Goal: Check status: Check status

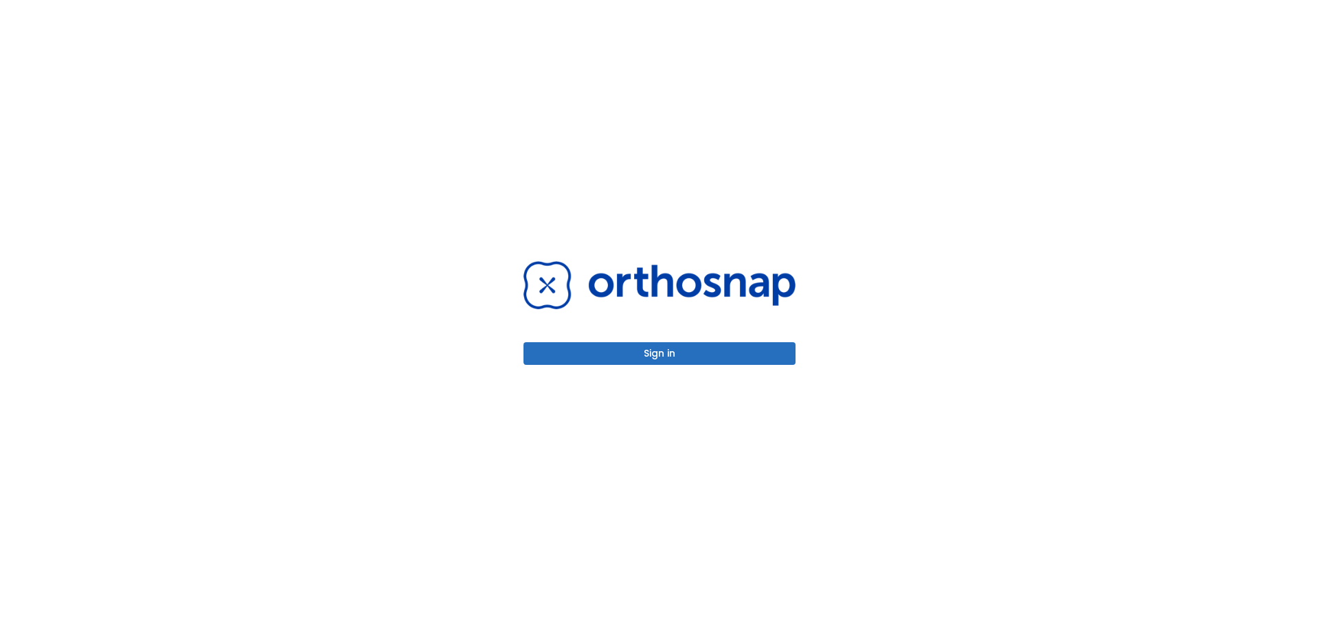
click at [618, 363] on button "Sign in" at bounding box center [659, 353] width 272 height 23
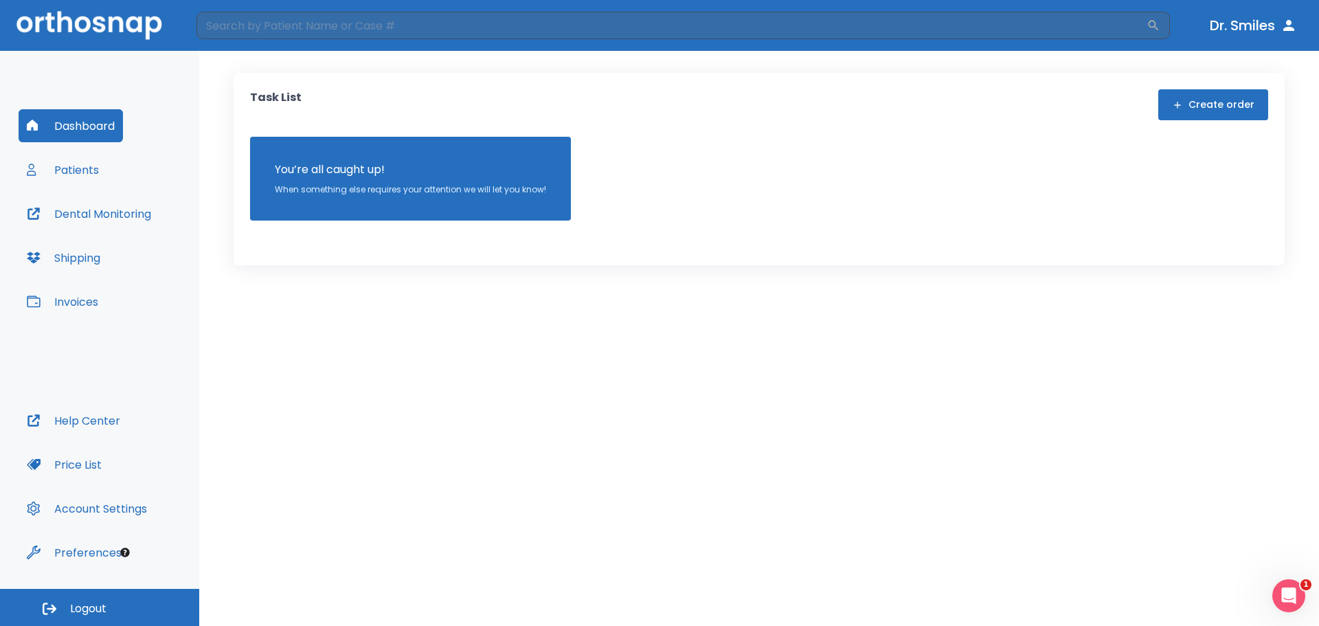
click at [73, 179] on button "Patients" at bounding box center [63, 169] width 89 height 33
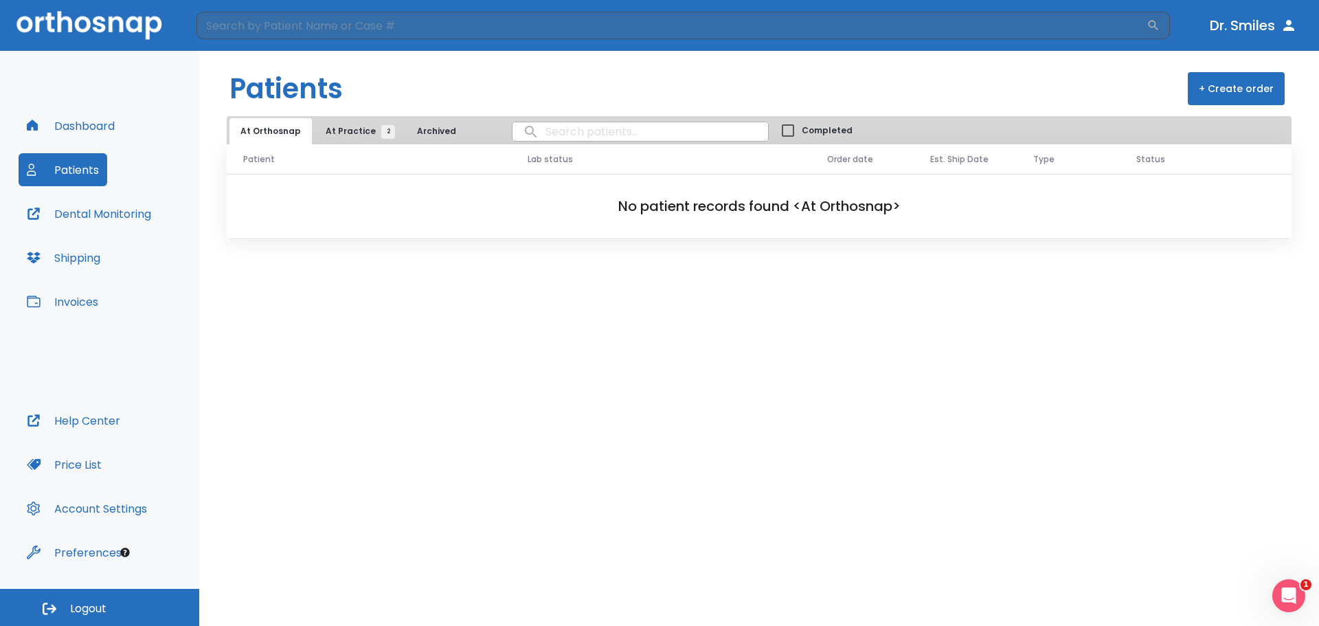
drag, startPoint x: 362, startPoint y: 120, endPoint x: 362, endPoint y: 131, distance: 11.0
click at [362, 126] on button "At Practice 2" at bounding box center [357, 131] width 85 height 26
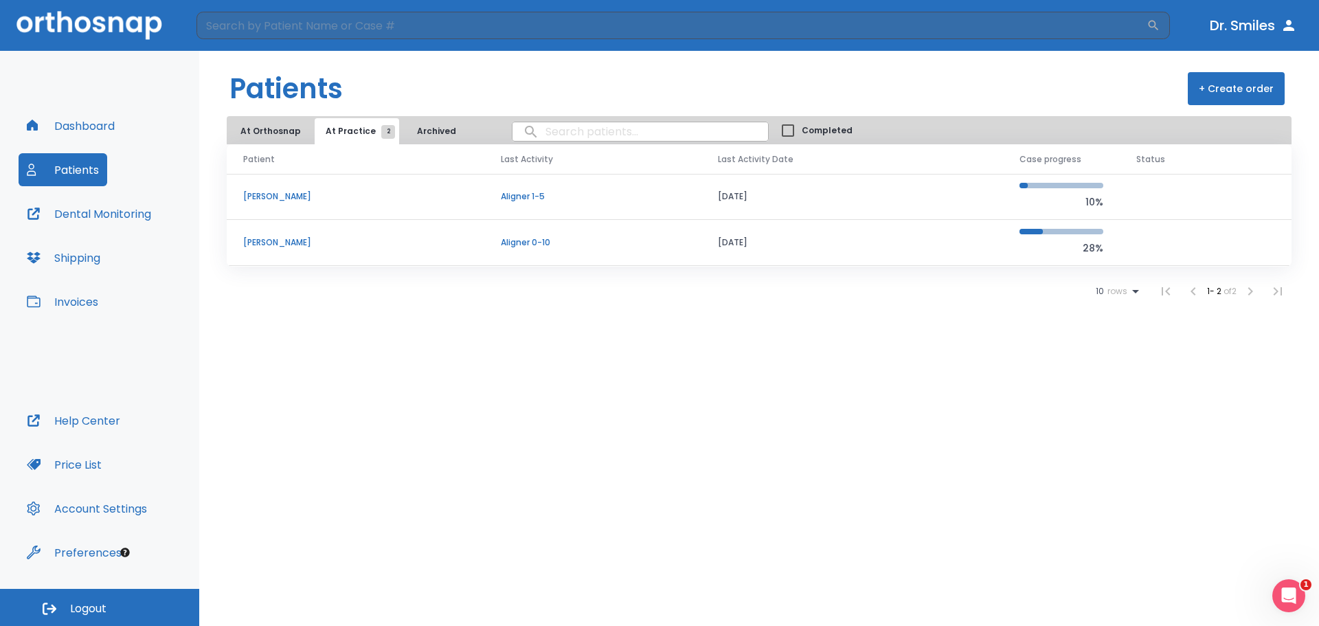
click at [479, 199] on td "[PERSON_NAME]" at bounding box center [356, 197] width 258 height 46
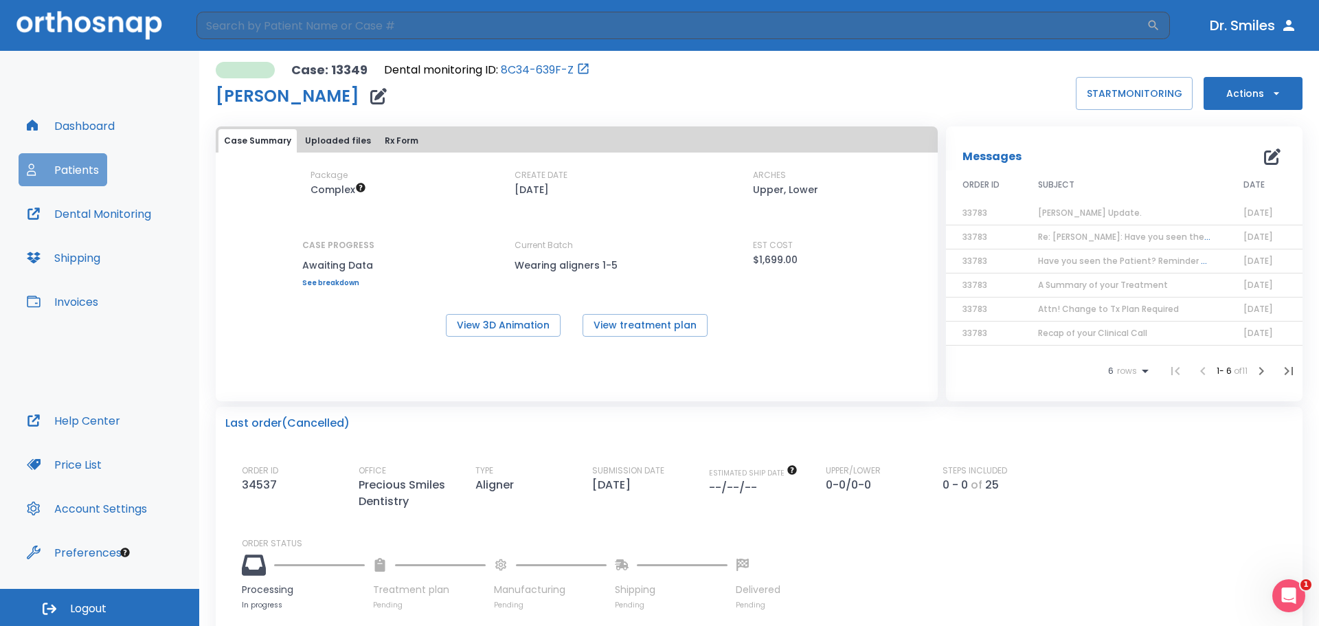
click at [72, 164] on button "Patients" at bounding box center [63, 169] width 89 height 33
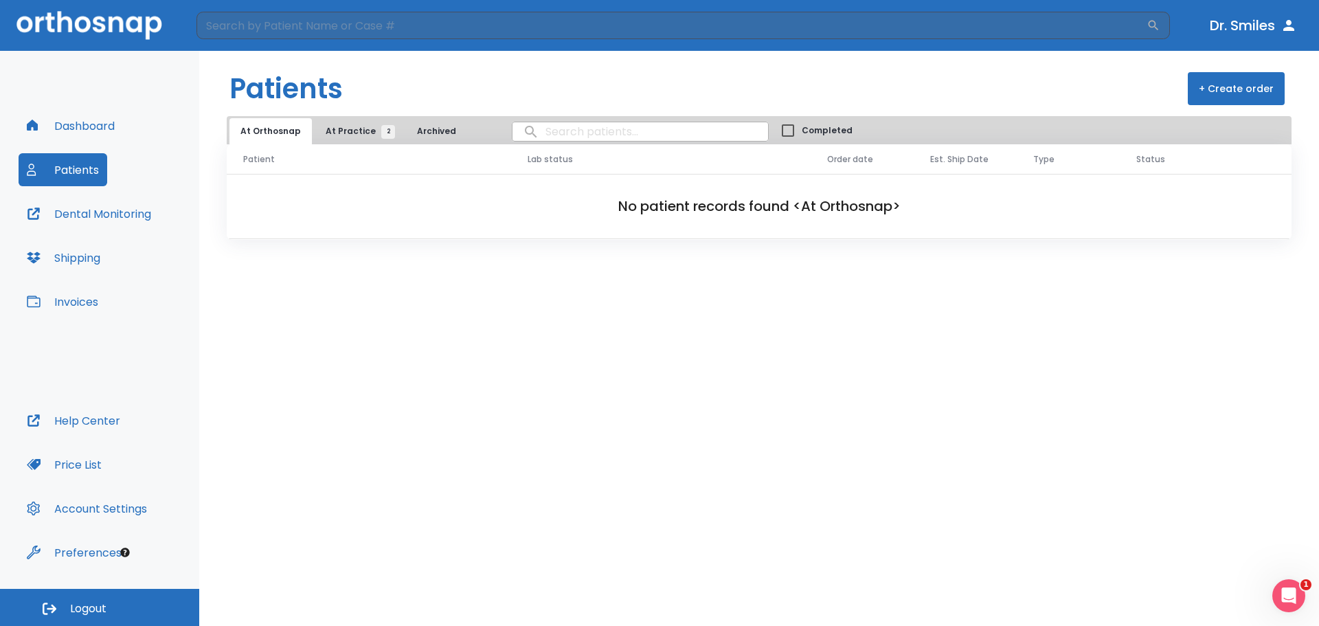
click at [363, 139] on button "At Practice 2" at bounding box center [357, 131] width 85 height 26
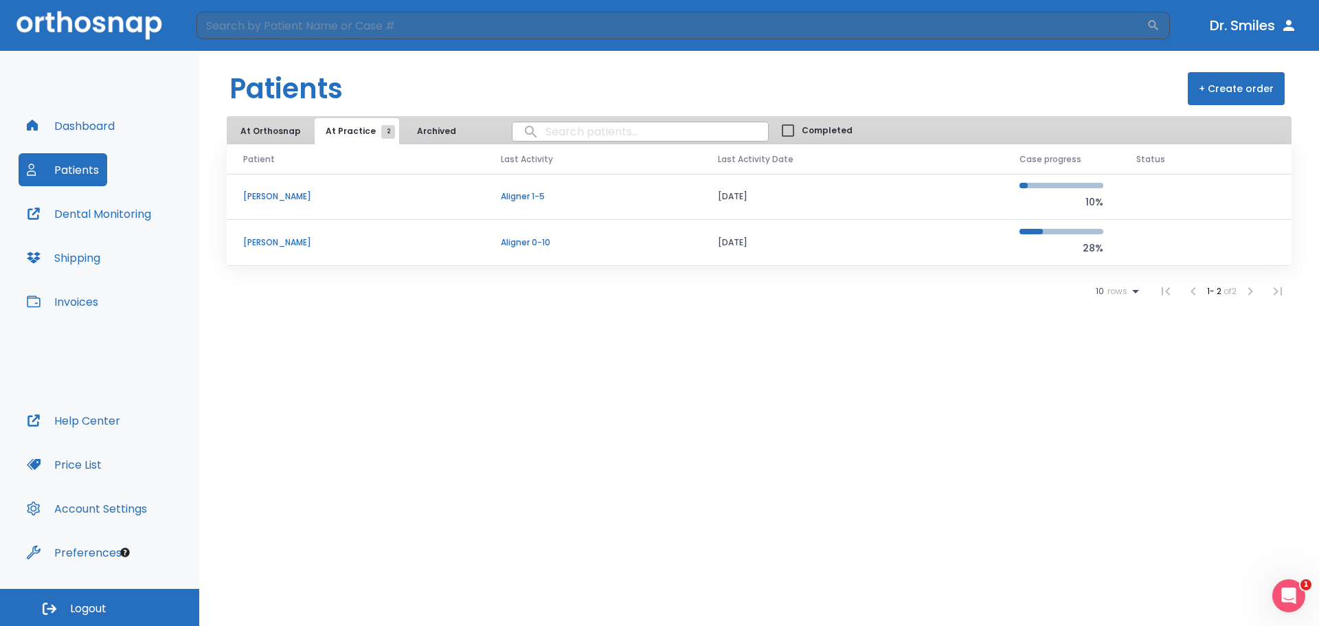
click at [275, 244] on p "[PERSON_NAME]" at bounding box center [355, 242] width 225 height 12
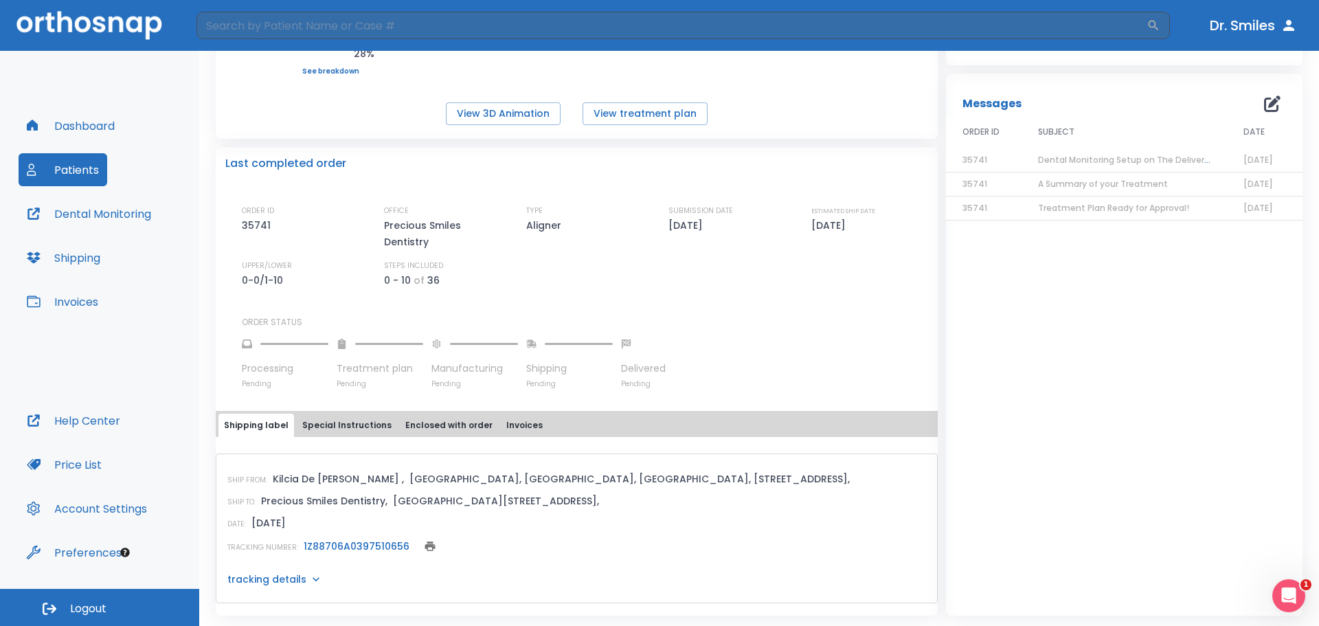
scroll to position [234, 0]
click at [350, 543] on link "1Z88706A0397510656" at bounding box center [357, 546] width 106 height 14
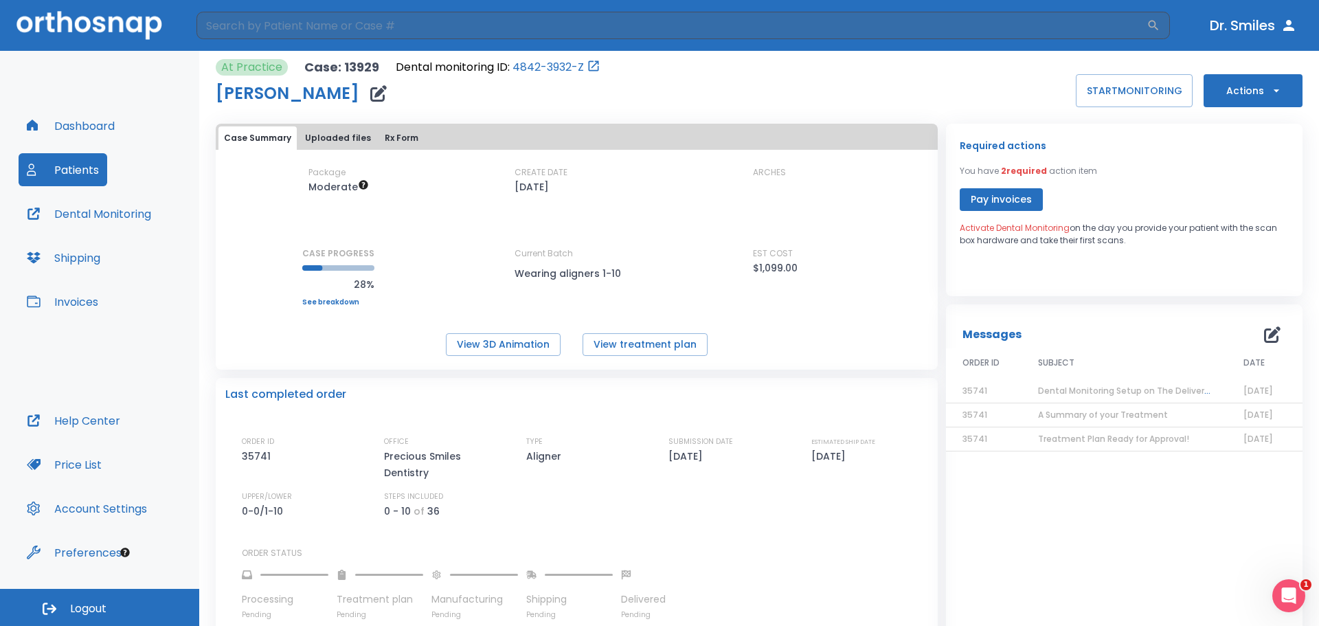
scroll to position [0, 0]
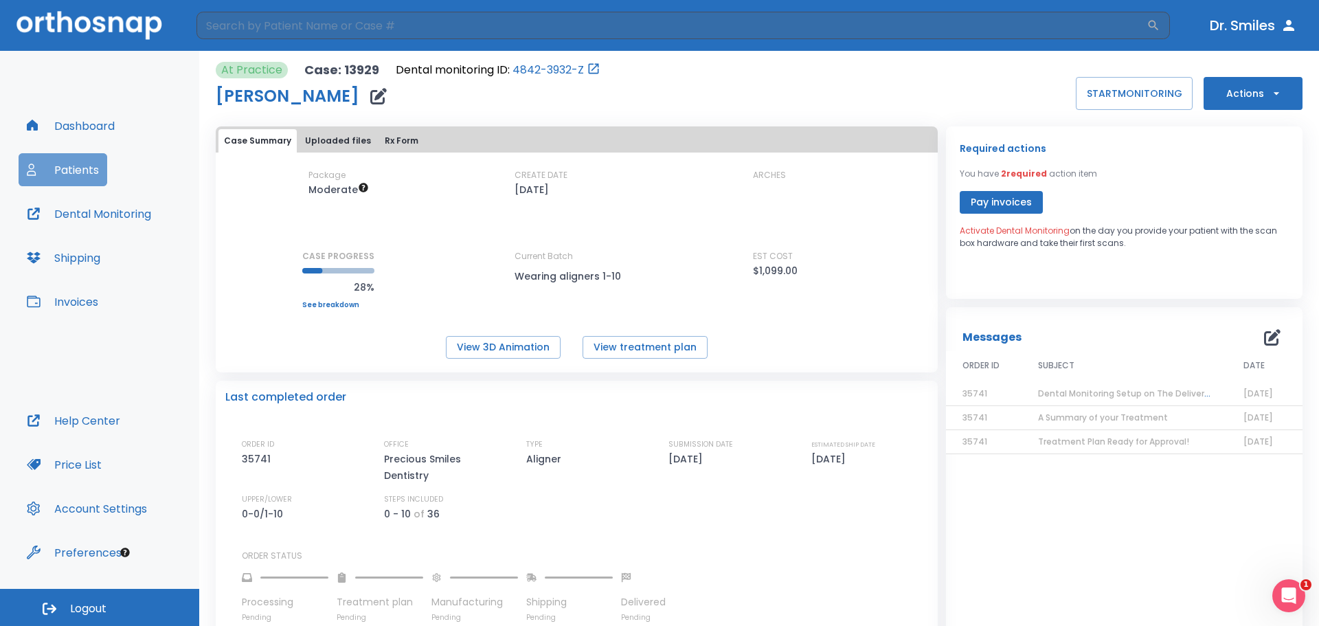
click at [65, 171] on button "Patients" at bounding box center [63, 169] width 89 height 33
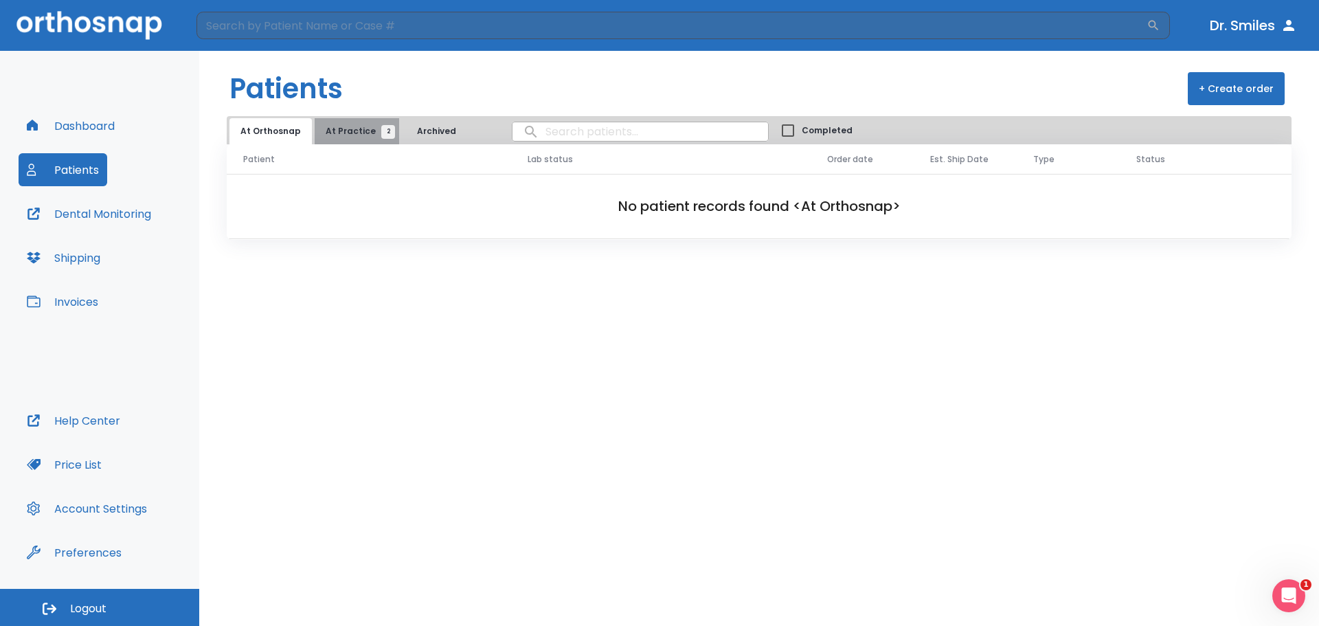
click at [365, 127] on span "At Practice 2" at bounding box center [357, 131] width 63 height 12
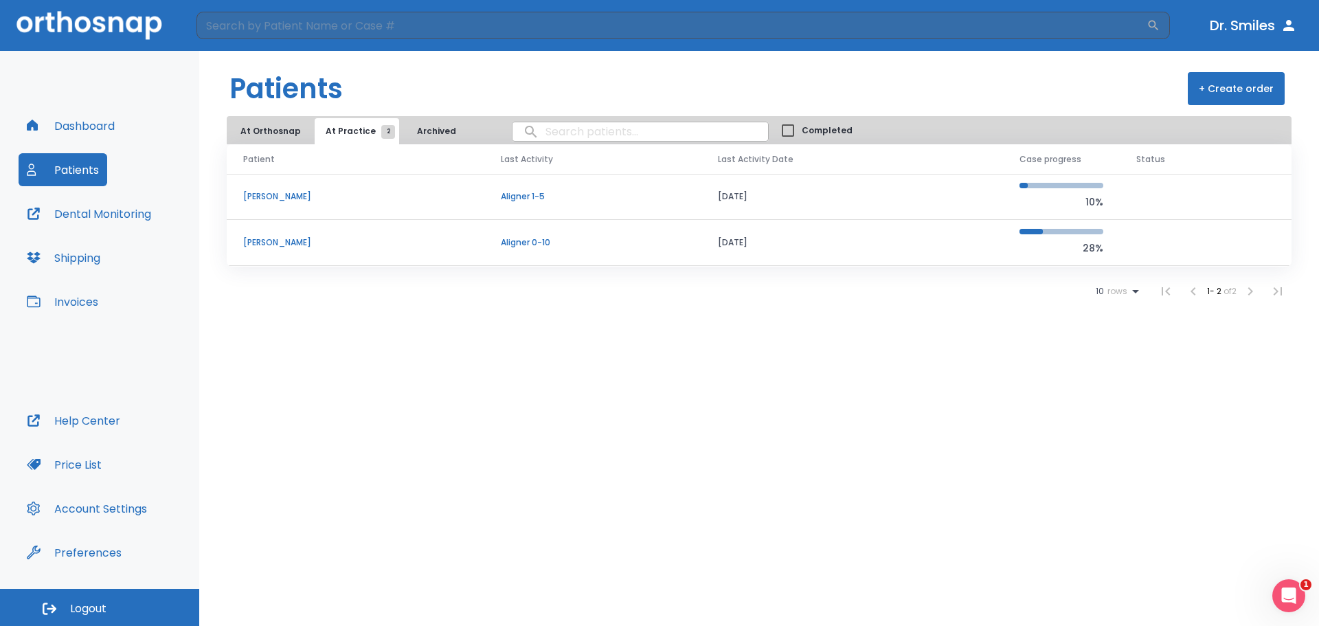
click at [289, 199] on p "[PERSON_NAME]" at bounding box center [355, 196] width 225 height 12
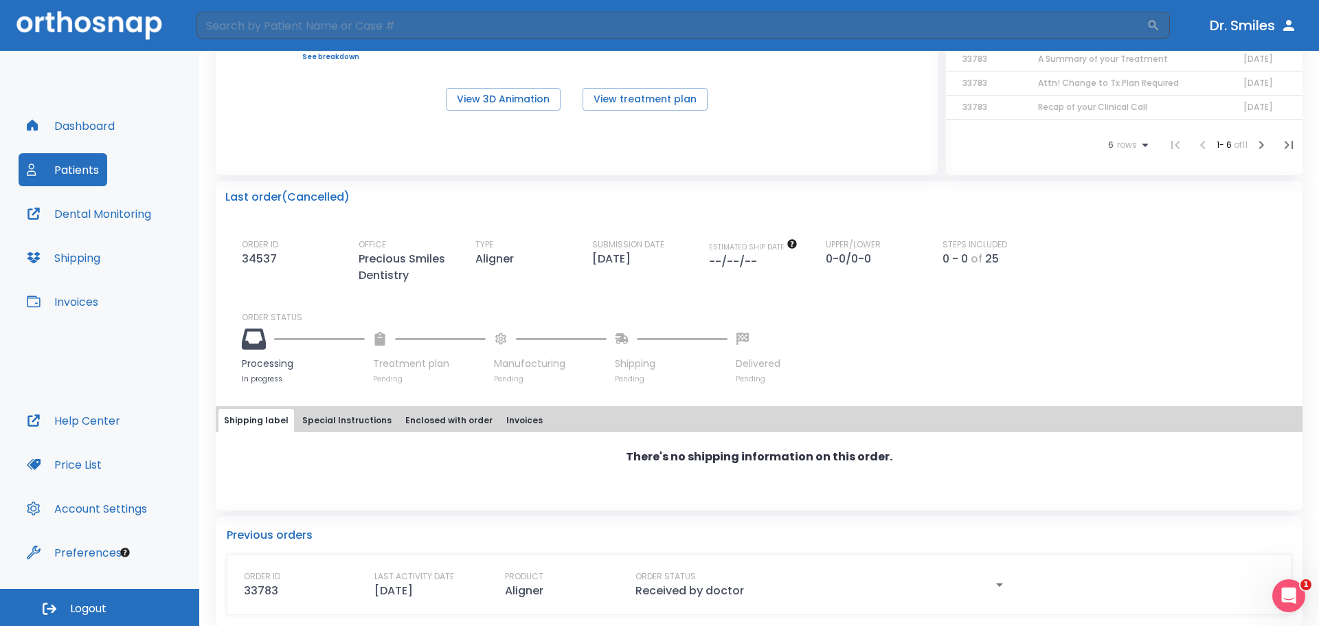
scroll to position [237, 0]
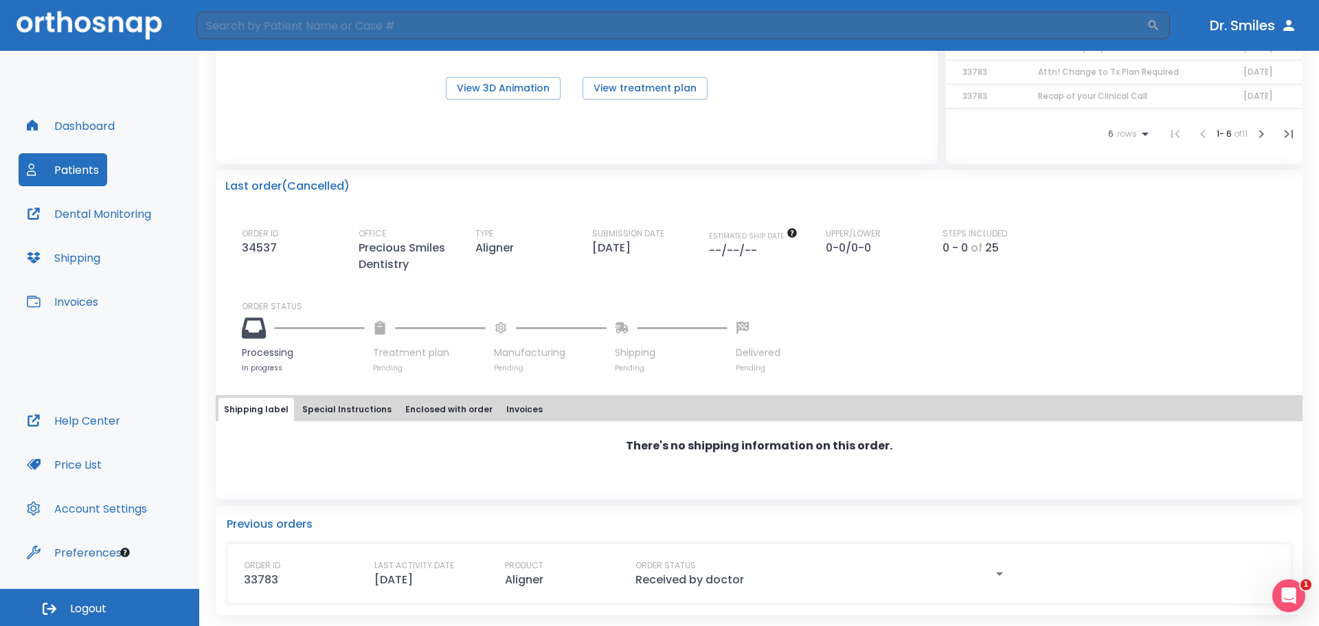
click at [993, 578] on icon "button" at bounding box center [999, 573] width 16 height 16
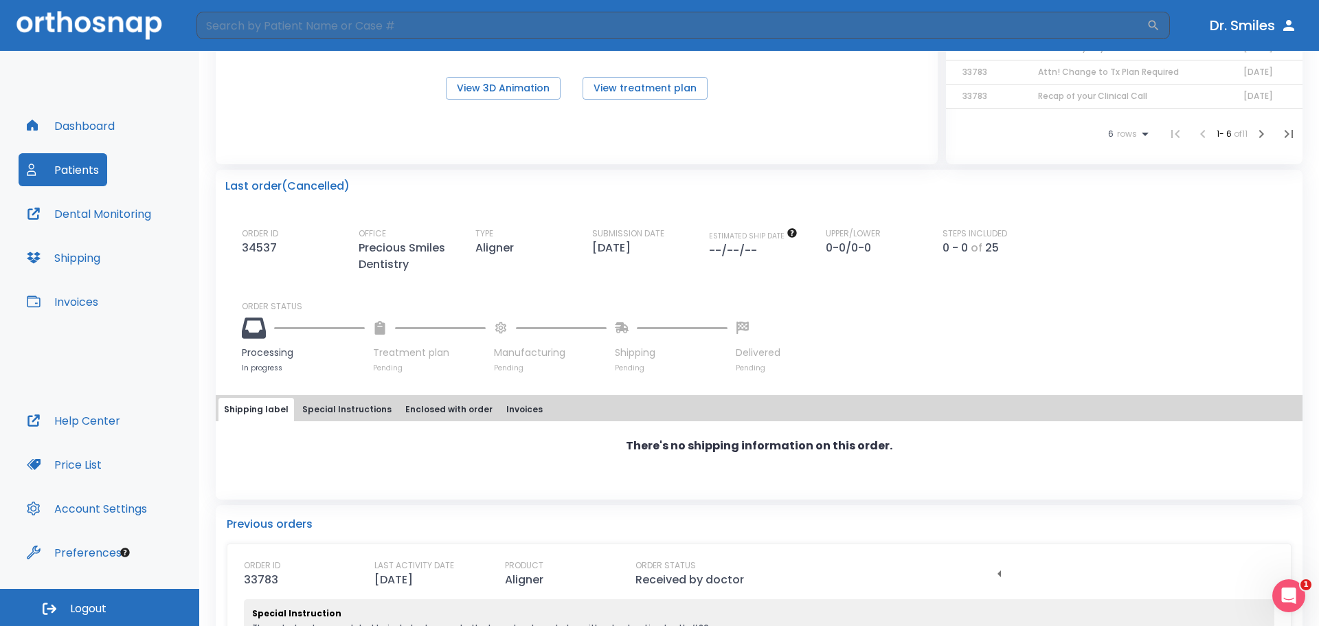
scroll to position [293, 0]
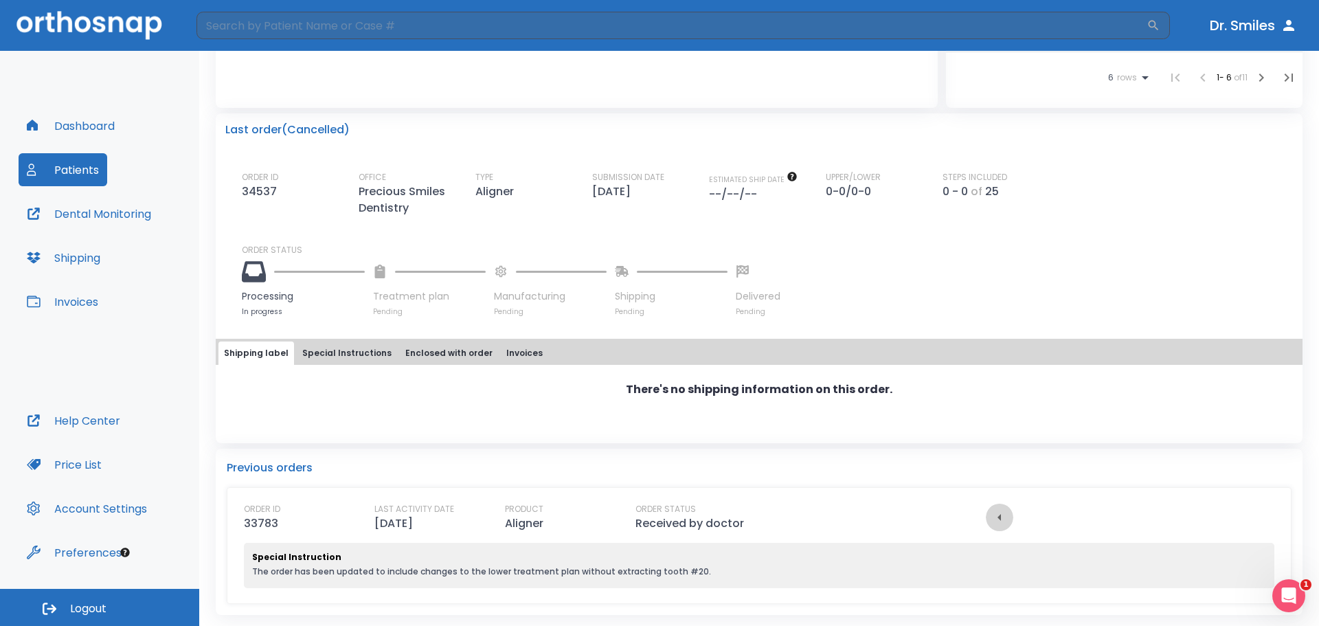
click at [995, 518] on icon "button" at bounding box center [999, 517] width 16 height 16
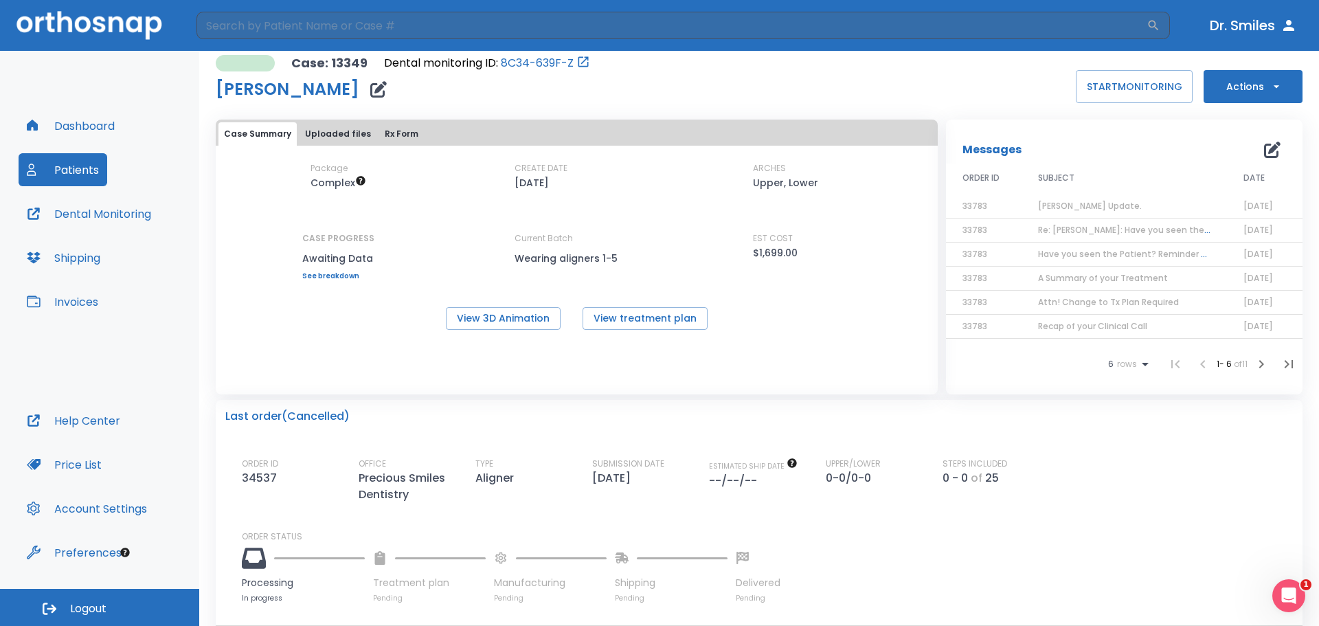
scroll to position [0, 0]
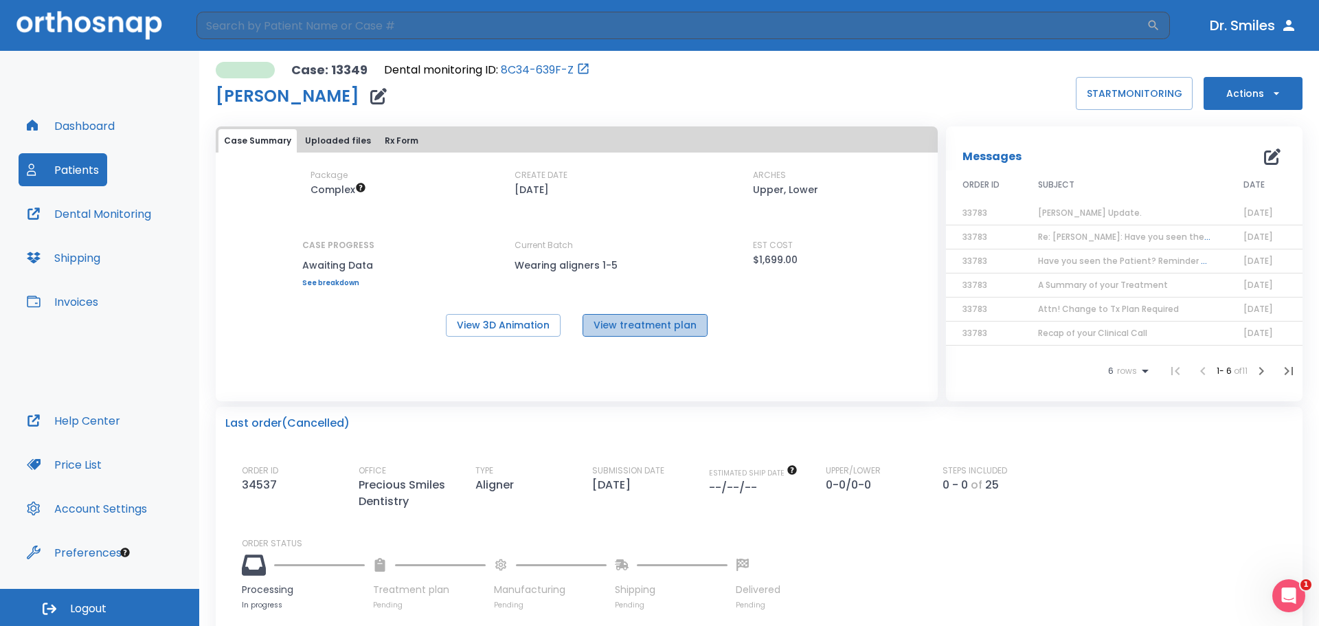
click at [679, 331] on button "View treatment plan" at bounding box center [645, 325] width 125 height 23
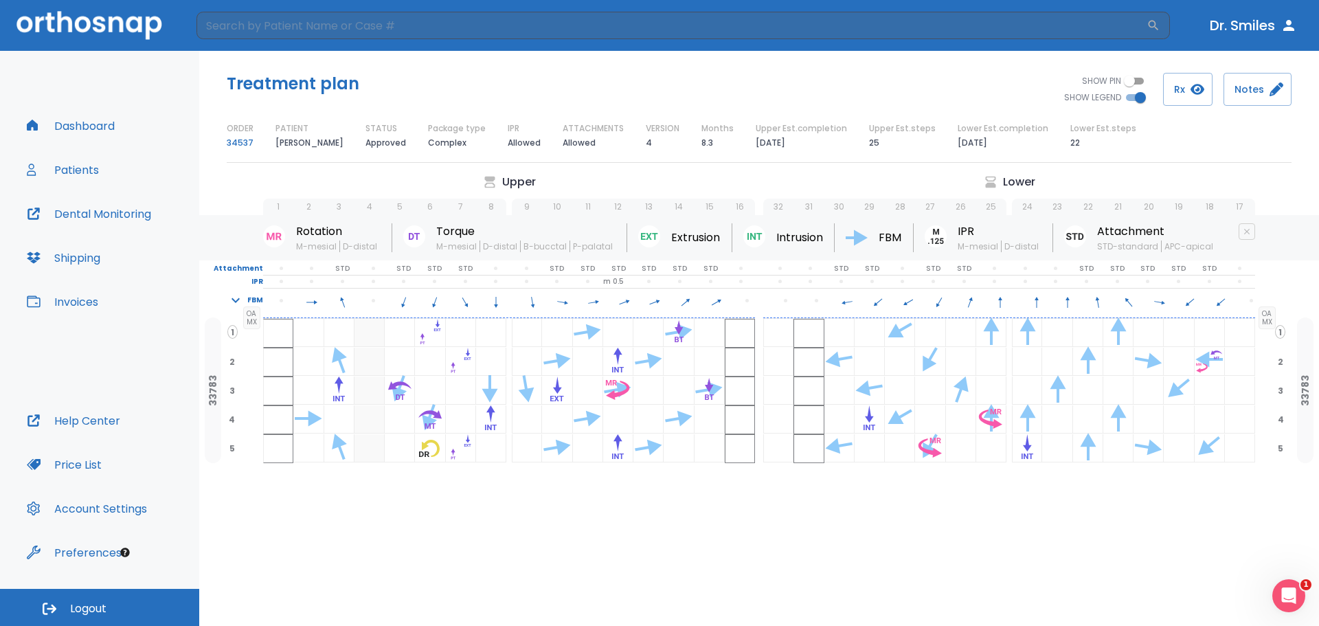
click at [1272, 25] on button "Dr. Smiles" at bounding box center [1253, 25] width 98 height 25
click at [62, 178] on button "Patients" at bounding box center [63, 169] width 89 height 33
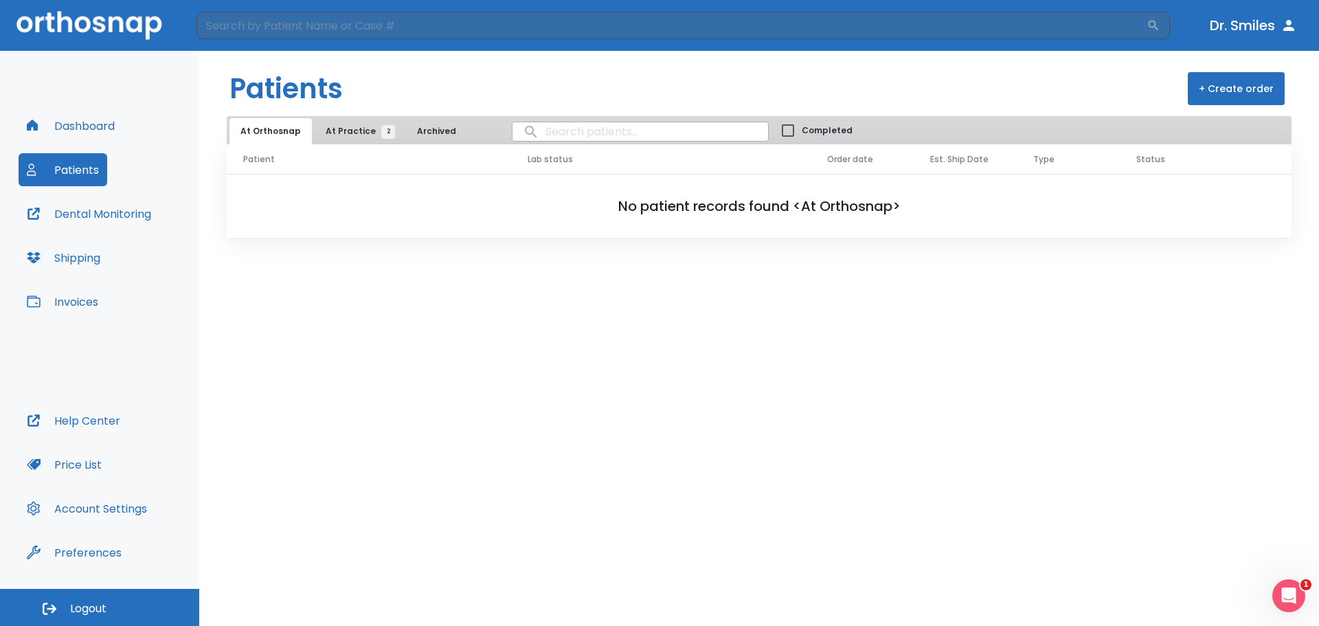
click at [339, 133] on span "At Practice 2" at bounding box center [357, 131] width 63 height 12
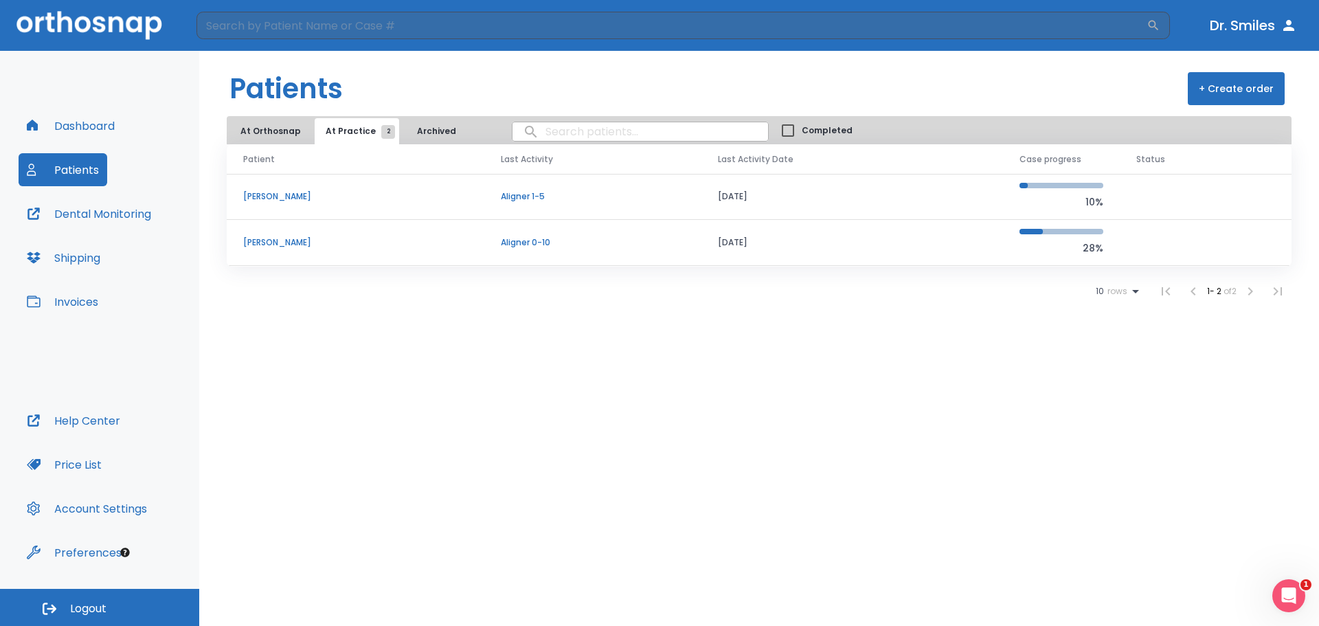
click at [309, 204] on td "[PERSON_NAME]" at bounding box center [356, 197] width 258 height 46
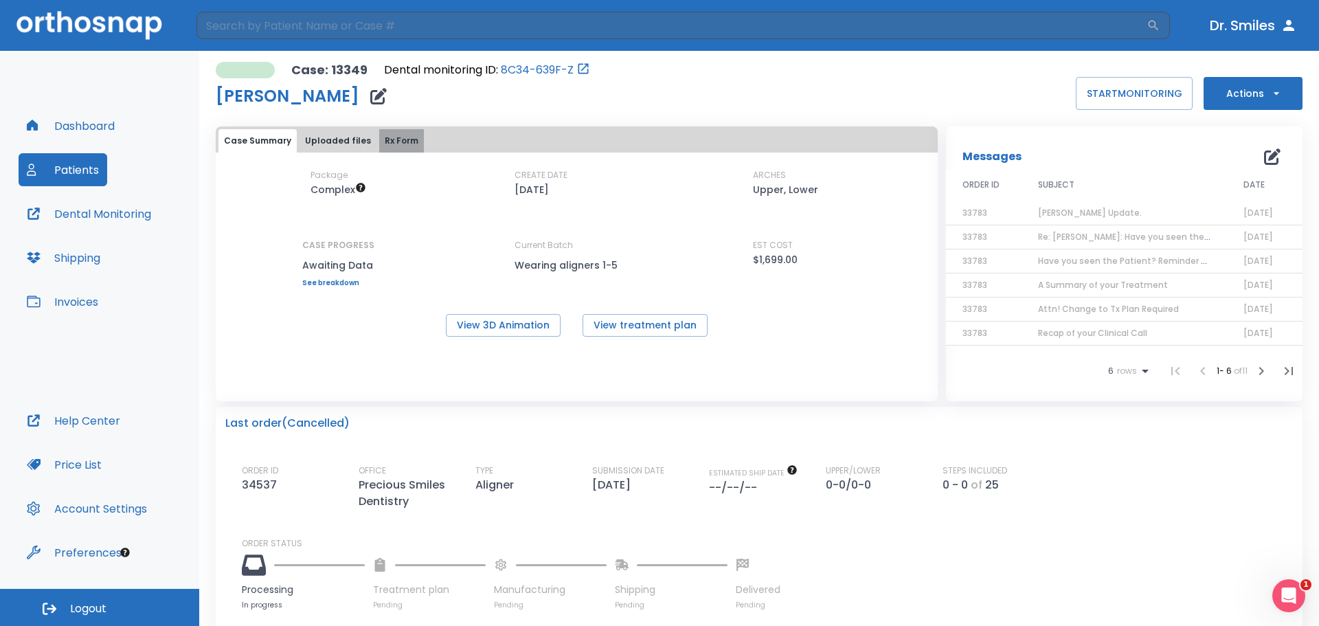
click at [391, 143] on button "Rx Form" at bounding box center [401, 140] width 45 height 23
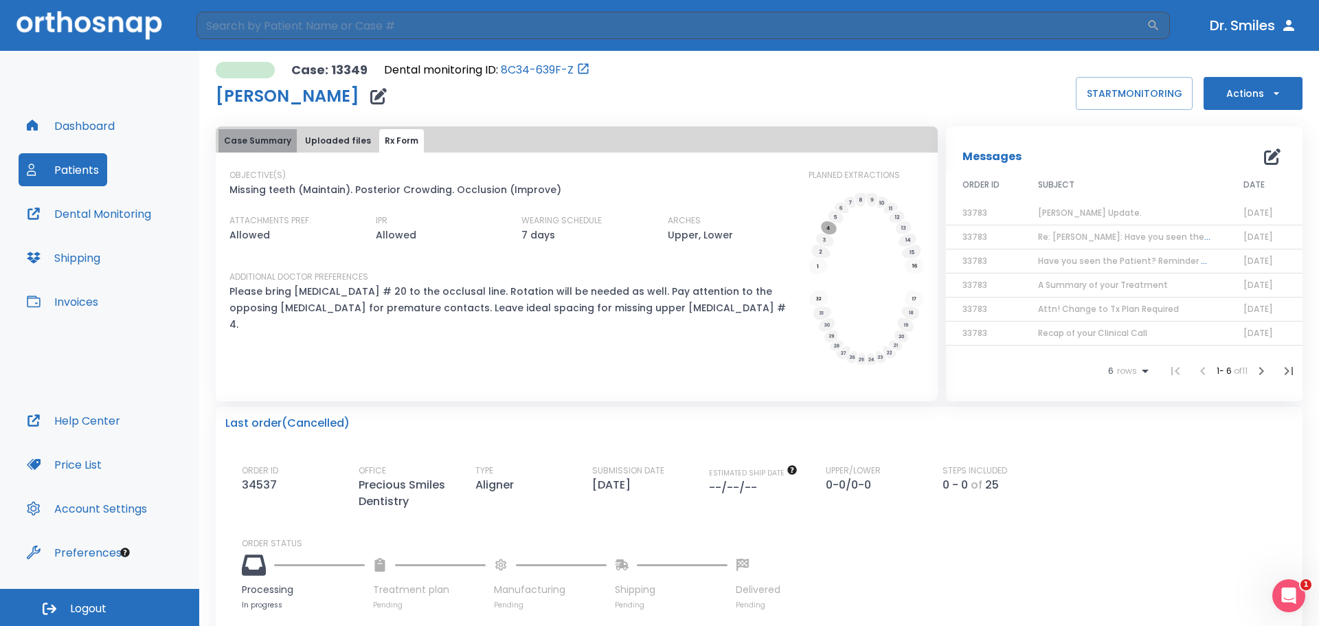
click at [265, 141] on button "Case Summary" at bounding box center [257, 140] width 78 height 23
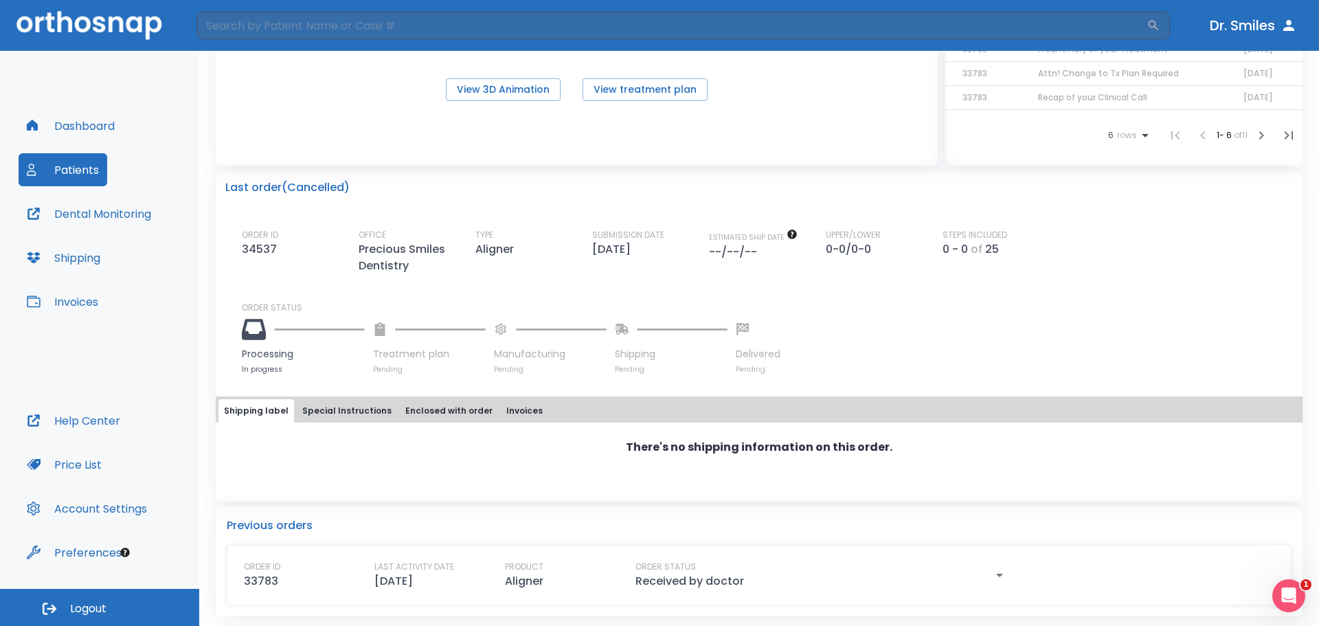
scroll to position [237, 0]
click at [335, 416] on button "Special Instructions" at bounding box center [347, 409] width 100 height 23
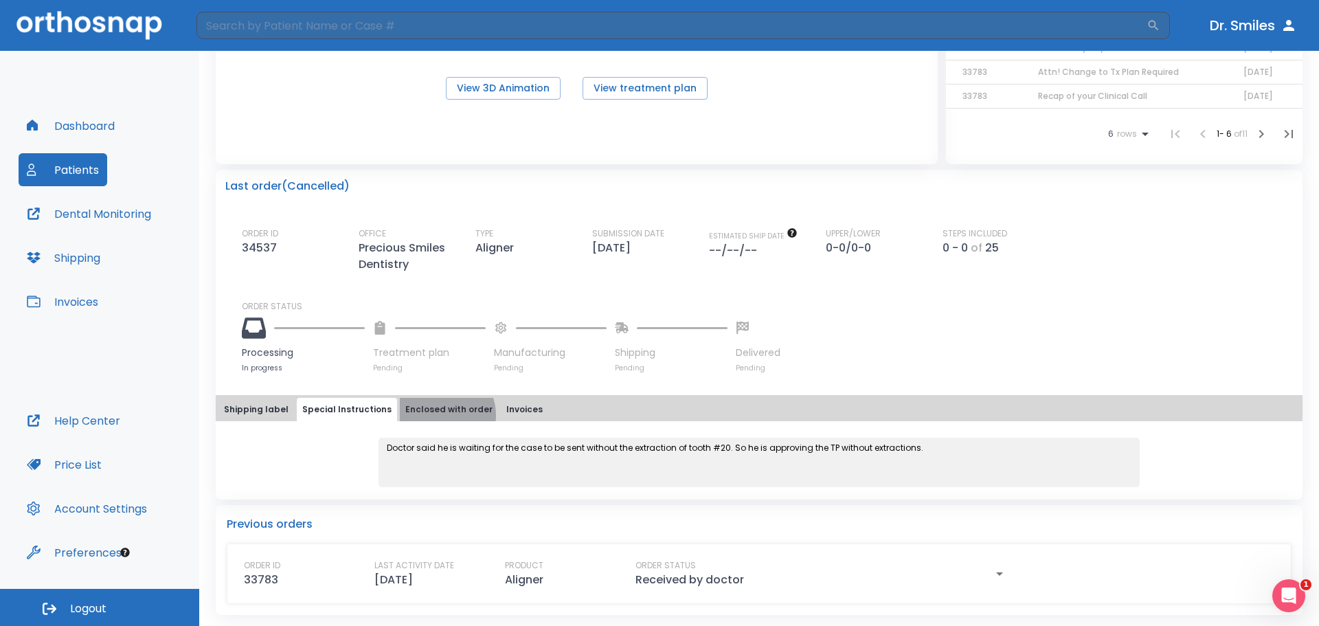
click at [431, 415] on button "Enclosed with order" at bounding box center [449, 409] width 98 height 23
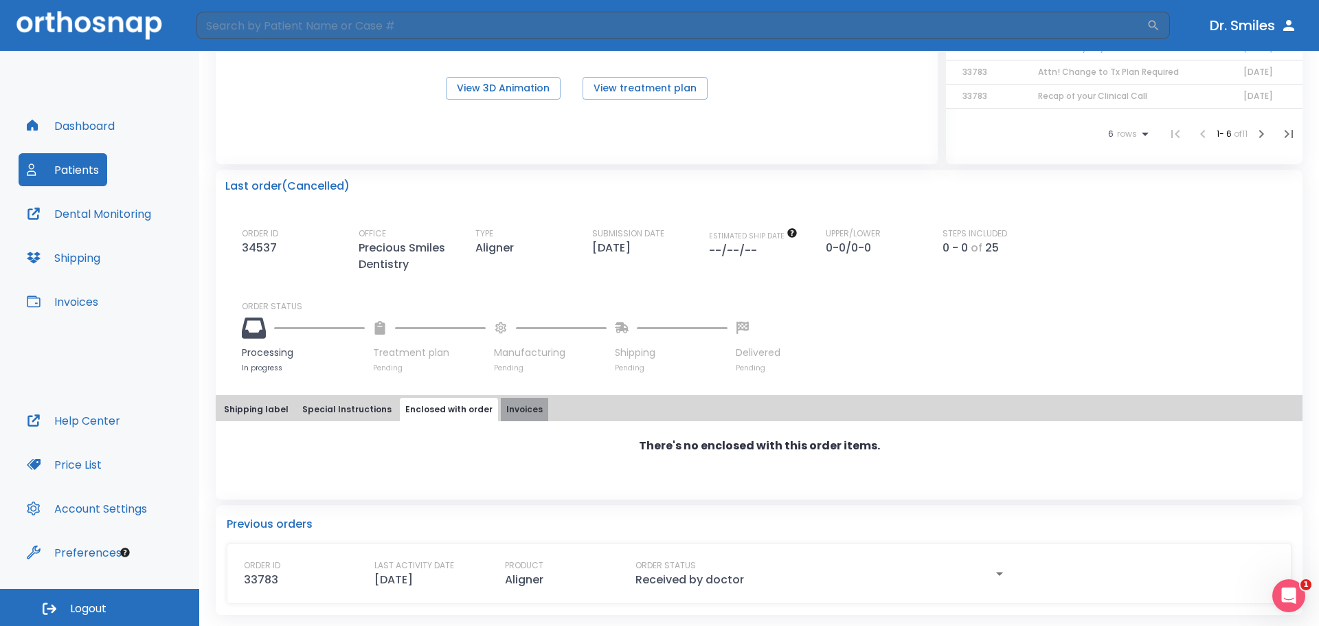
click at [501, 412] on button "Invoices" at bounding box center [524, 409] width 47 height 23
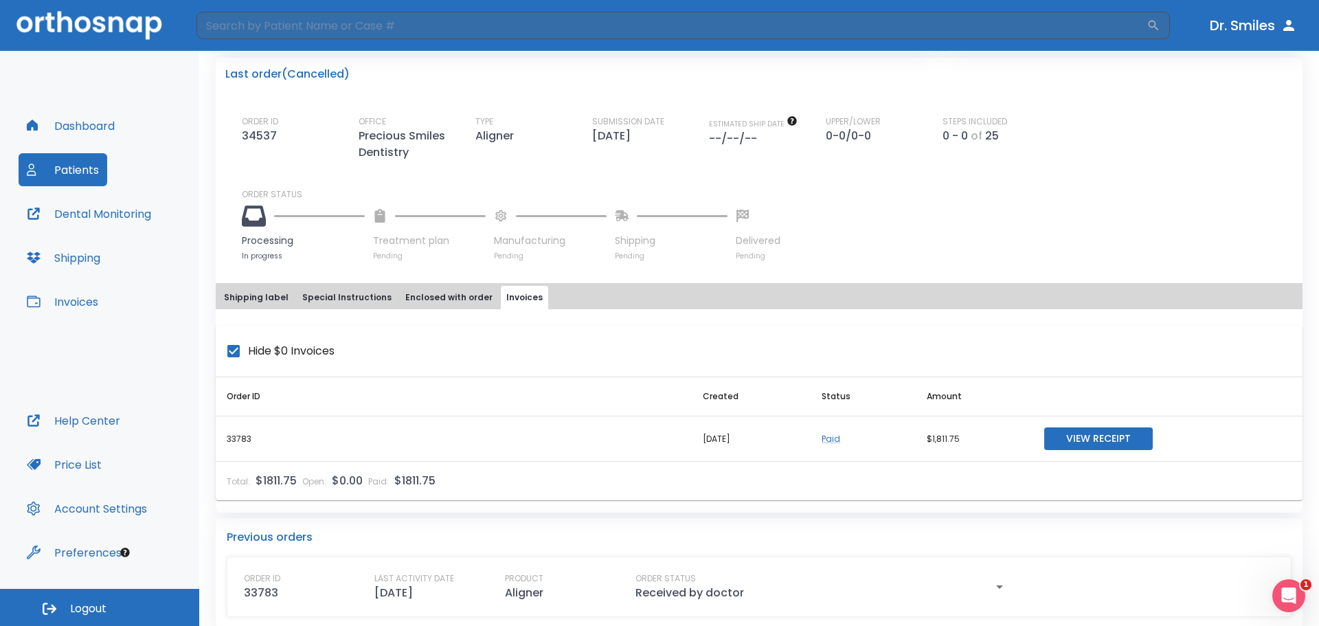
scroll to position [362, 0]
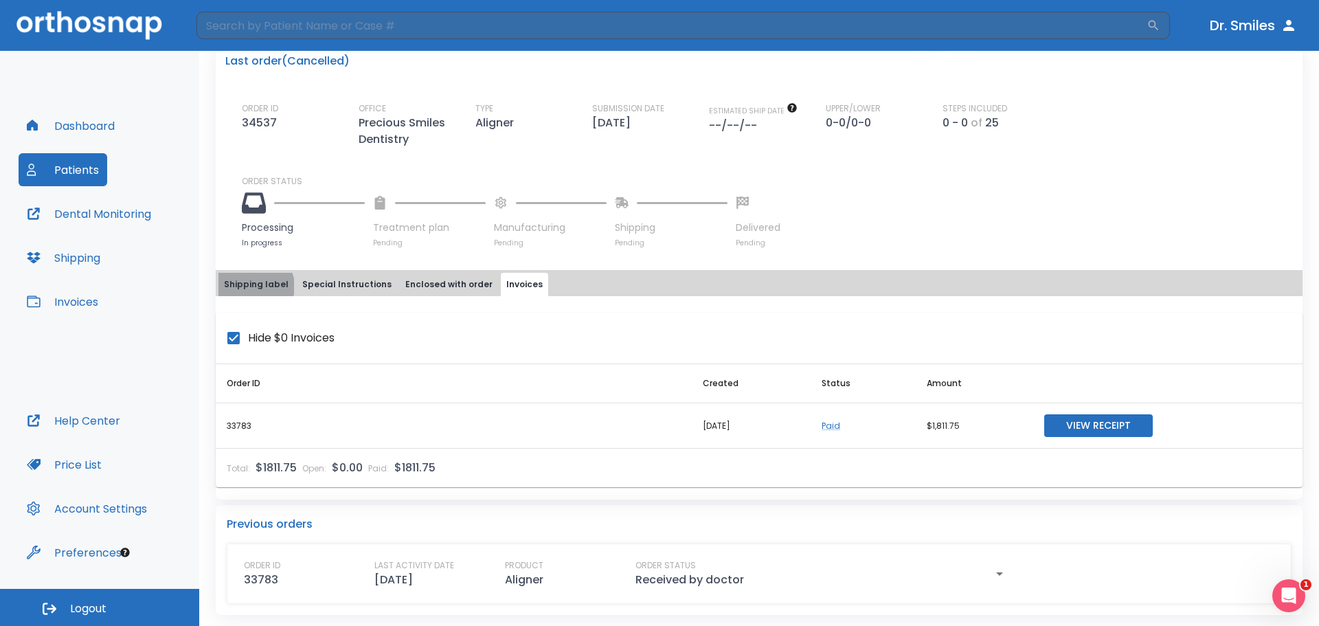
click at [255, 286] on button "Shipping label" at bounding box center [256, 284] width 76 height 23
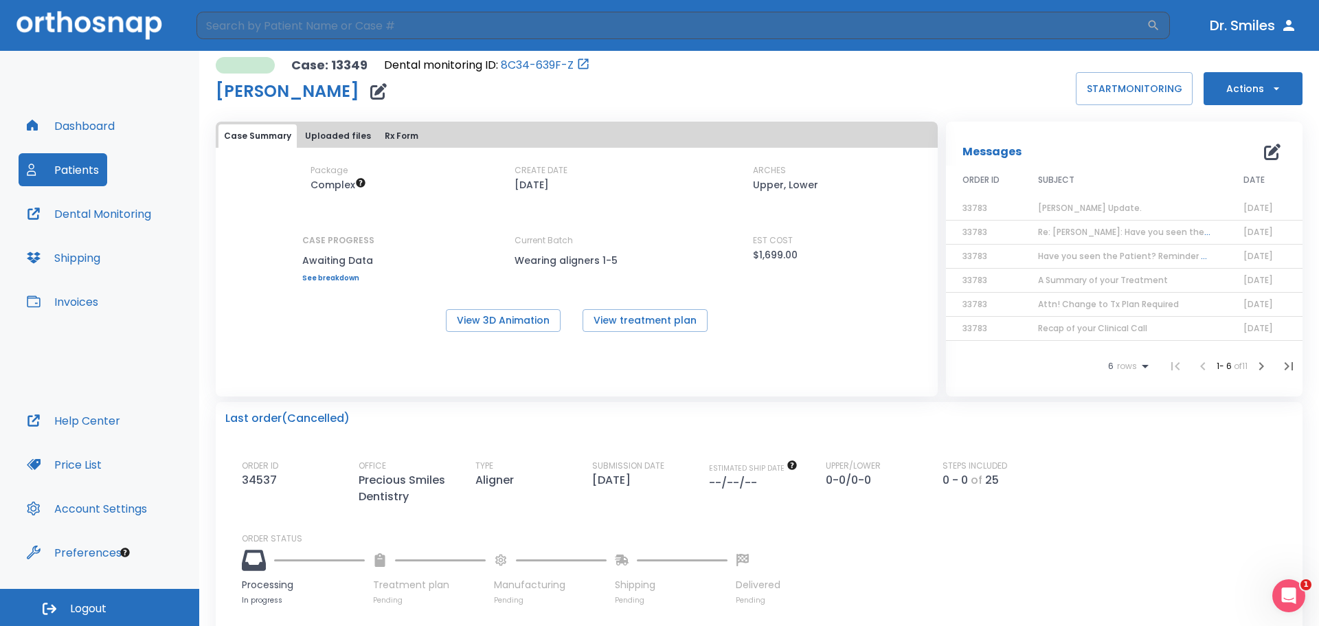
scroll to position [0, 0]
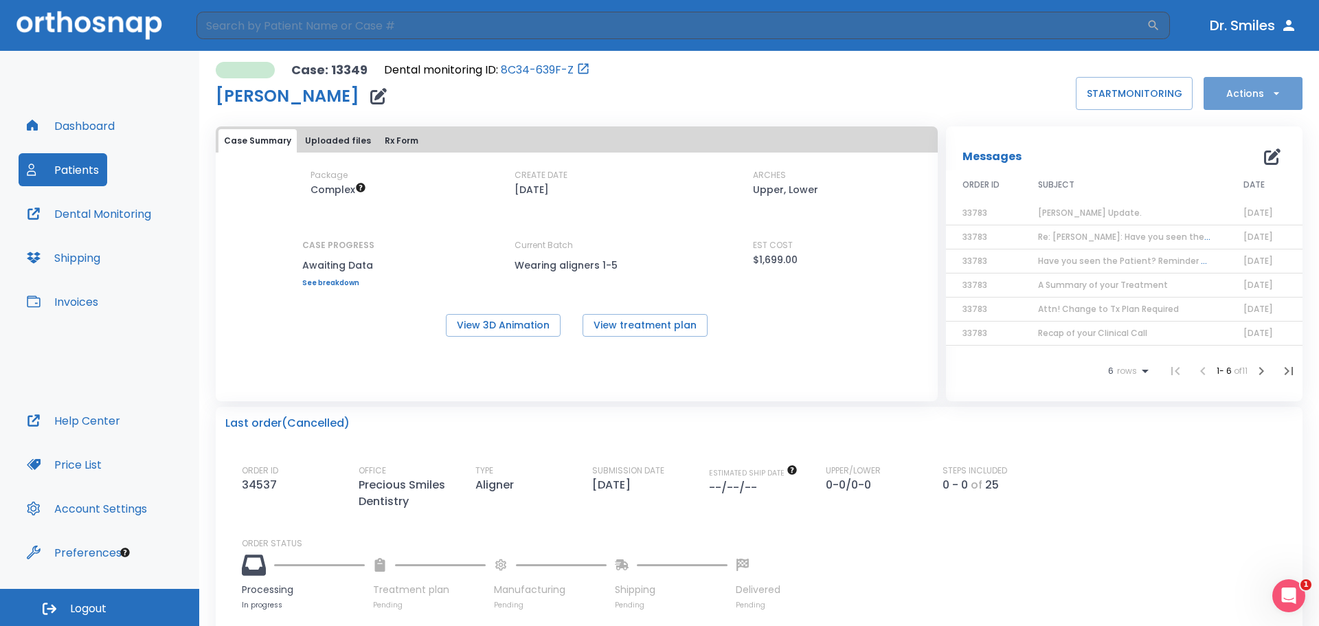
click at [1259, 95] on button "Actions" at bounding box center [1253, 93] width 99 height 33
click at [1274, 98] on div at bounding box center [659, 313] width 1319 height 626
